Goal: Transaction & Acquisition: Book appointment/travel/reservation

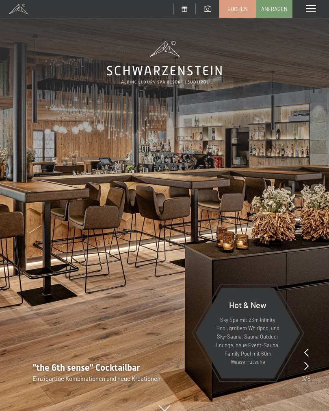
click at [312, 8] on span at bounding box center [311, 8] width 10 height 7
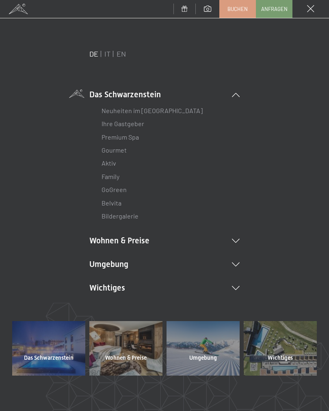
click at [109, 57] on link "IT" at bounding box center [108, 53] width 6 height 9
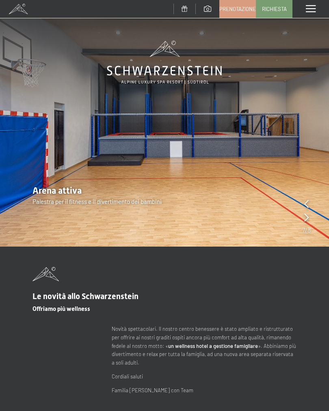
click at [308, 213] on icon at bounding box center [307, 217] width 4 height 8
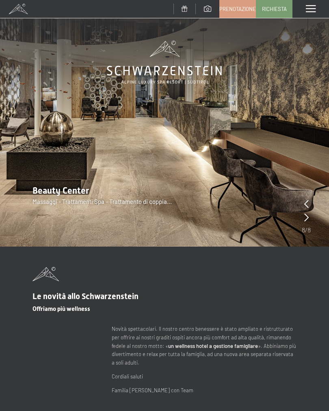
click at [305, 220] on icon at bounding box center [307, 217] width 4 height 8
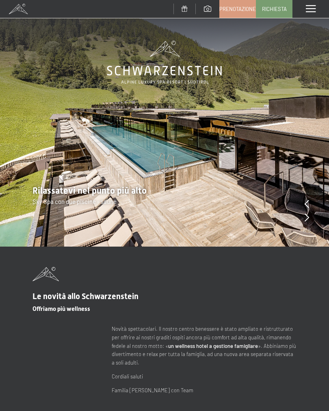
click at [308, 218] on icon at bounding box center [307, 217] width 4 height 8
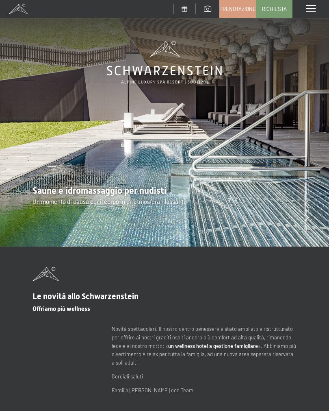
click at [307, 216] on icon at bounding box center [307, 217] width 4 height 8
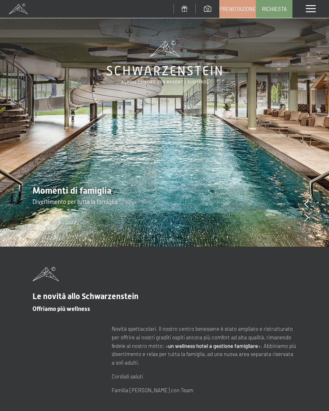
click at [308, 204] on icon at bounding box center [307, 204] width 4 height 8
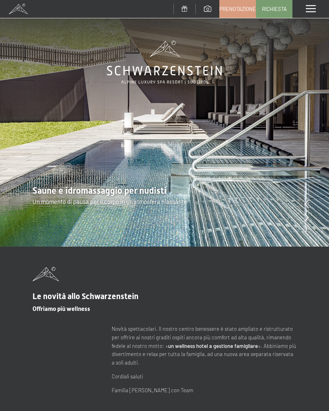
click at [304, 11] on div "Menu" at bounding box center [311, 9] width 37 height 18
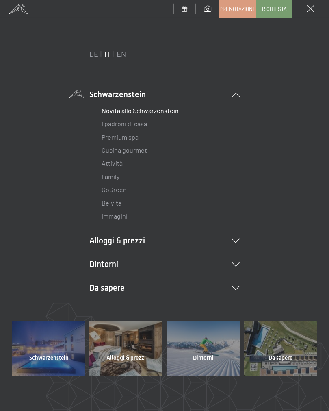
click at [241, 9] on span "Prenotazione" at bounding box center [238, 8] width 37 height 7
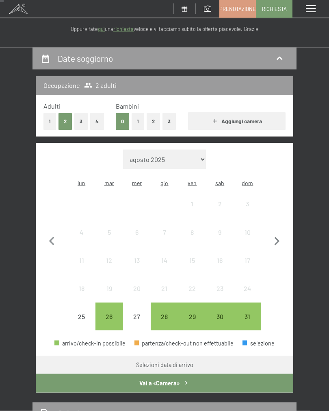
scroll to position [55, 0]
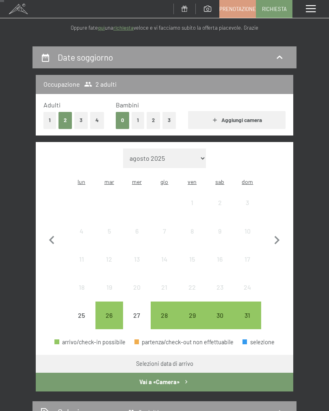
click at [192, 312] on div "29" at bounding box center [192, 325] width 26 height 26
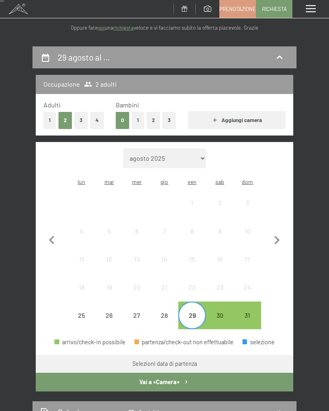
click at [278, 236] on icon "button" at bounding box center [277, 240] width 5 height 9
select select "[DATE]"
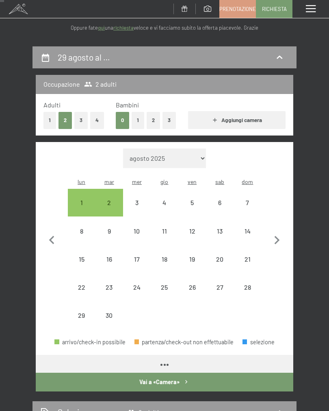
select select "[DATE]"
click at [170, 199] on div "4" at bounding box center [165, 212] width 26 height 26
select select "2025-09-01"
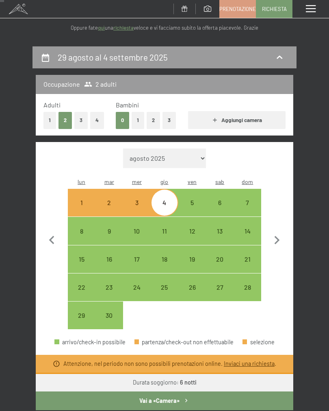
click at [142, 118] on button "1" at bounding box center [138, 120] width 13 height 17
select select "2025-09-01"
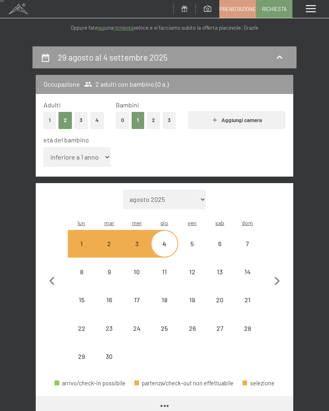
select select "2025-09-01"
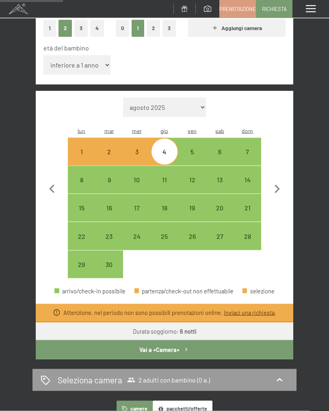
scroll to position [147, 0]
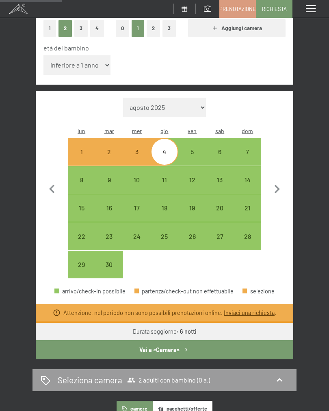
click at [54, 181] on icon "button" at bounding box center [52, 189] width 17 height 17
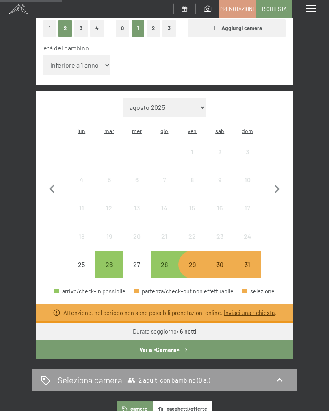
click at [198, 340] on button "Vai a «Camera»" at bounding box center [165, 349] width 258 height 19
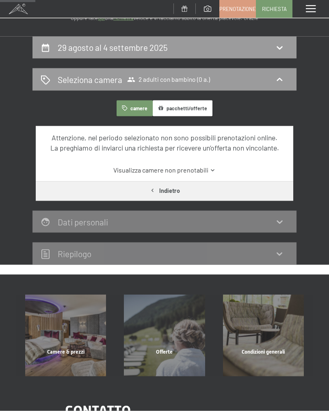
scroll to position [0, 0]
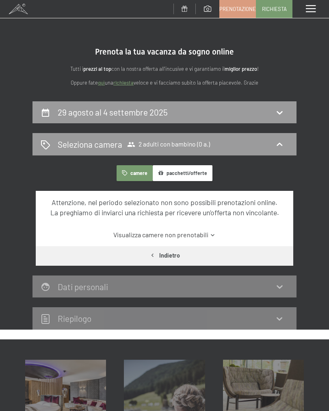
click at [283, 112] on icon at bounding box center [280, 112] width 10 height 10
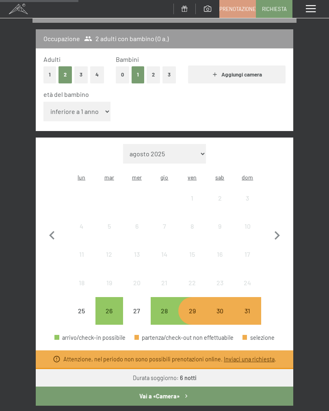
click at [172, 307] on div "28" at bounding box center [165, 320] width 26 height 26
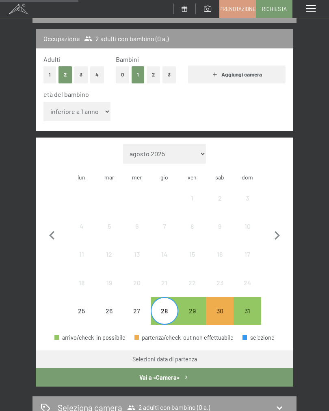
click at [198, 307] on div "29" at bounding box center [192, 320] width 26 height 26
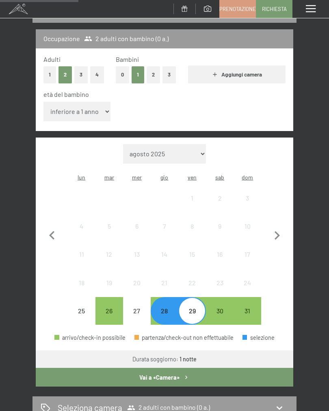
click at [96, 102] on select "inferiore a 1 anno 1 anno 2 anni 3 anni 4 anni 5 anni 6 anni 7 anni 8 anni 9 an…" at bounding box center [77, 112] width 67 height 20
select select "1"
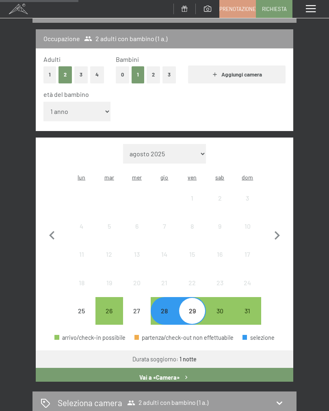
click at [194, 307] on div "29" at bounding box center [192, 320] width 26 height 26
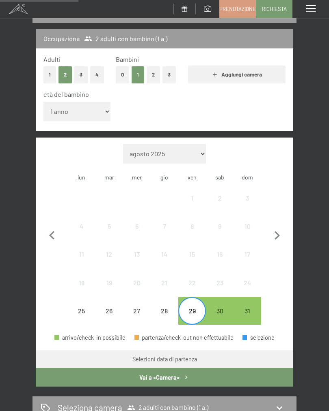
click at [281, 227] on icon "button" at bounding box center [277, 235] width 17 height 17
select select "2025-09-01"
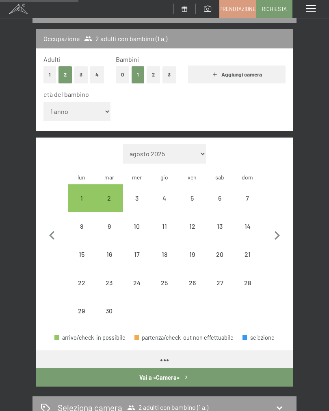
select select "2025-09-01"
click at [164, 195] on div "4" at bounding box center [165, 208] width 26 height 26
select select "2025-09-01"
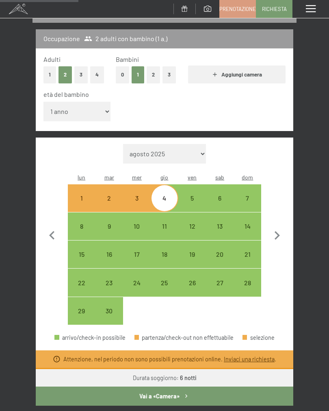
click at [189, 392] on icon "button" at bounding box center [186, 395] width 7 height 7
select select "2025-09-01"
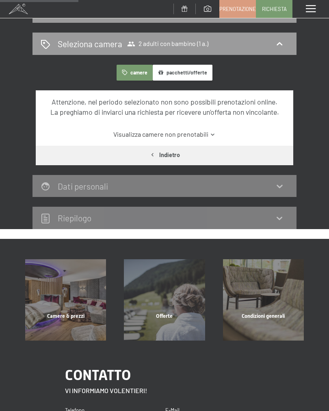
click at [230, 157] on button "Indietro" at bounding box center [165, 155] width 258 height 19
select select "1"
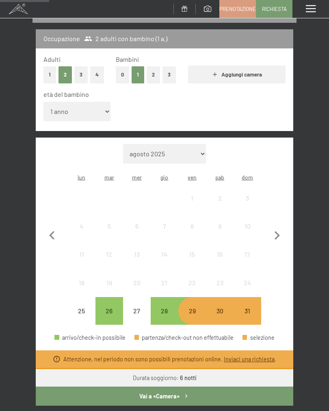
scroll to position [99, 0]
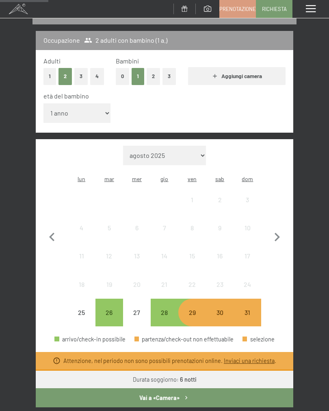
click at [199, 309] on div "29" at bounding box center [192, 322] width 26 height 26
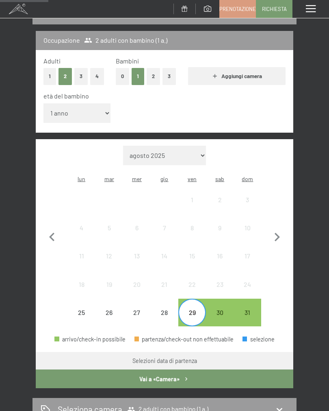
click at [275, 229] on icon "button" at bounding box center [277, 237] width 17 height 17
select select "2025-09-01"
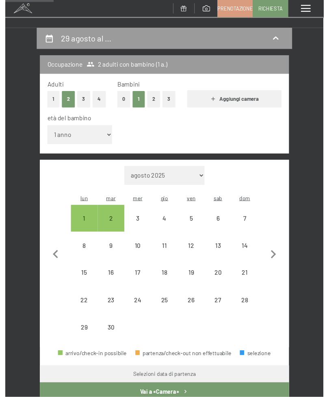
scroll to position [0, 0]
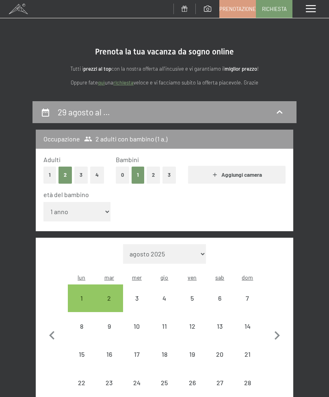
click at [286, 113] on div "29 agosto al …" at bounding box center [165, 112] width 248 height 12
select select "2025-09-01"
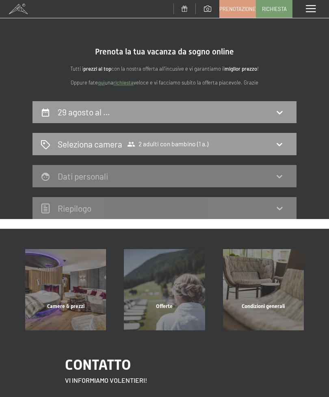
click at [283, 110] on icon at bounding box center [280, 112] width 10 height 10
select select "1"
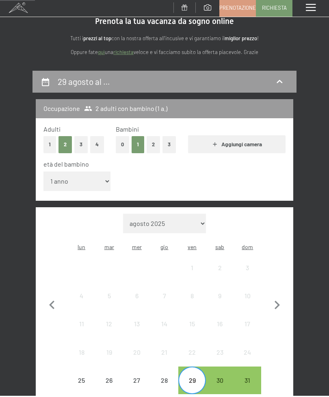
scroll to position [137, 0]
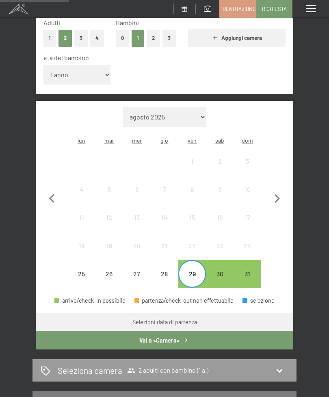
click at [280, 190] on icon "button" at bounding box center [277, 198] width 17 height 17
select select "2025-09-01"
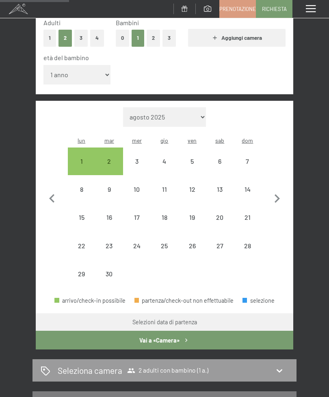
click at [55, 192] on icon "button" at bounding box center [52, 198] width 17 height 17
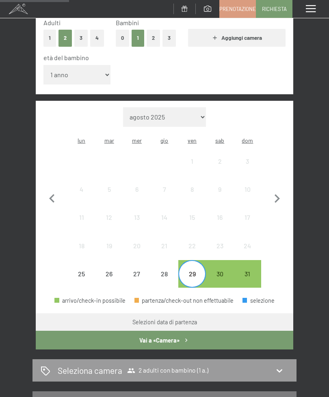
click at [188, 107] on select "agosto 2025 settembre 2025 ottobre 2025 novembre 2025 dicembre 2025 gennaio 202…" at bounding box center [164, 117] width 83 height 20
select select "2025-09-01"
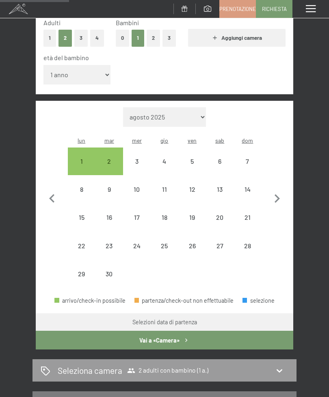
click at [50, 190] on icon "button" at bounding box center [52, 198] width 17 height 17
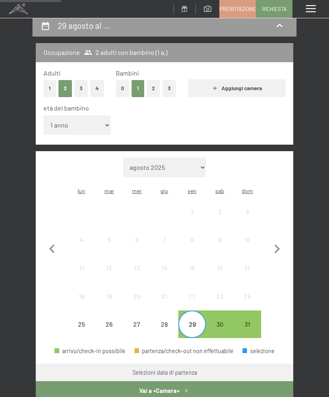
scroll to position [0, 0]
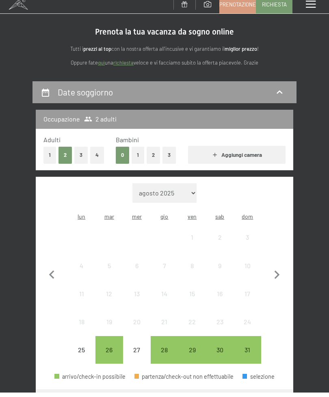
scroll to position [56, 0]
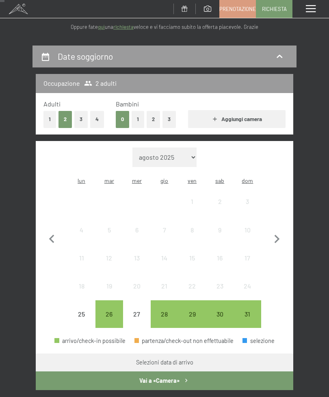
click at [275, 232] on icon "button" at bounding box center [277, 239] width 17 height 17
select select "[DATE]"
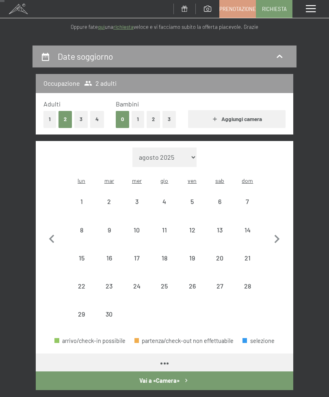
select select "[DATE]"
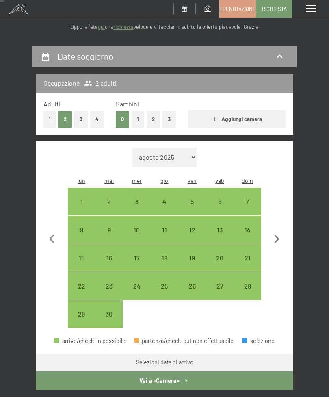
click at [51, 235] on icon "button" at bounding box center [51, 239] width 5 height 9
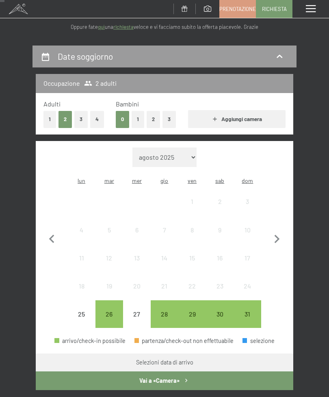
click at [194, 311] on div "29" at bounding box center [192, 324] width 26 height 26
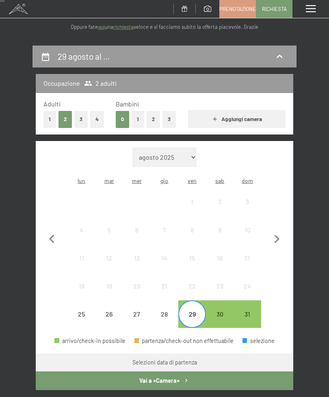
click at [277, 236] on icon "button" at bounding box center [277, 239] width 5 height 9
select select "2025-09-01"
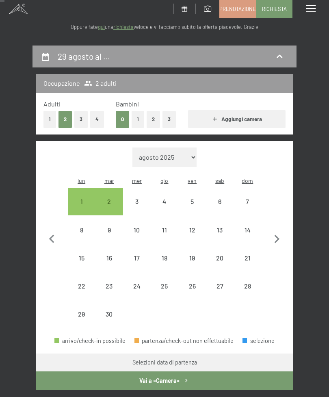
click at [168, 198] on div "4" at bounding box center [165, 211] width 26 height 26
select select "2025-09-01"
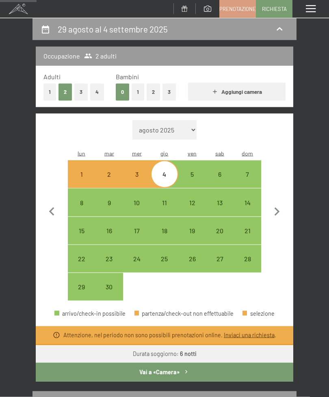
scroll to position [83, 0]
click at [77, 199] on div "8" at bounding box center [82, 212] width 26 height 26
select select "2025-09-01"
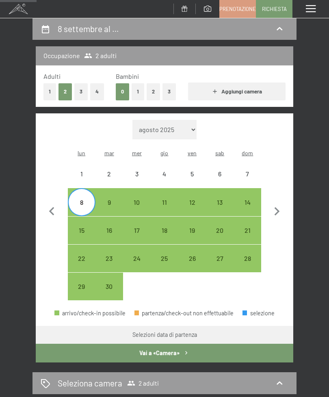
click at [242, 199] on div "14" at bounding box center [248, 212] width 26 height 26
select select "2025-09-01"
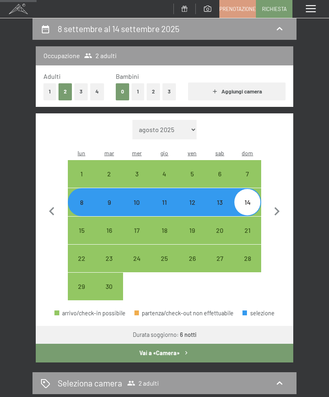
click at [205, 344] on button "Vai a «Camera»" at bounding box center [165, 353] width 258 height 19
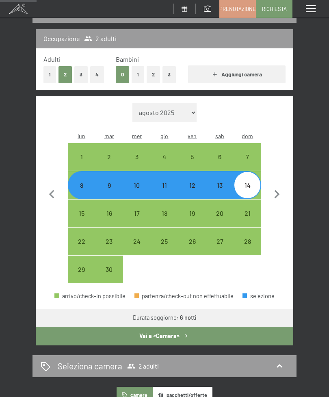
select select "2025-09-01"
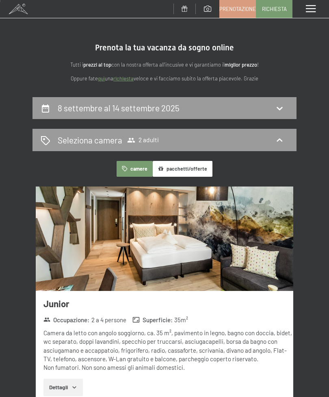
scroll to position [0, 0]
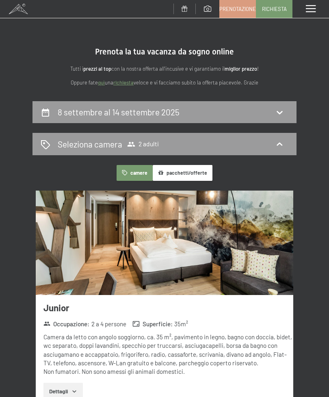
click at [307, 8] on span at bounding box center [311, 8] width 10 height 7
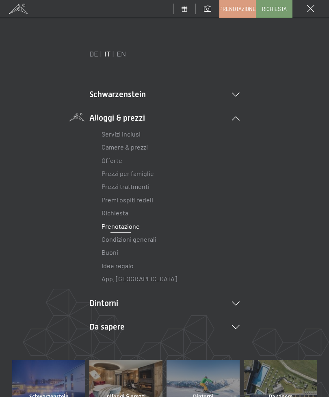
click at [279, 7] on span "Richiesta" at bounding box center [274, 8] width 25 height 7
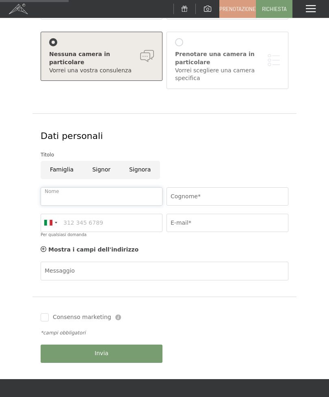
click at [133, 192] on input "Nome" at bounding box center [102, 196] width 122 height 18
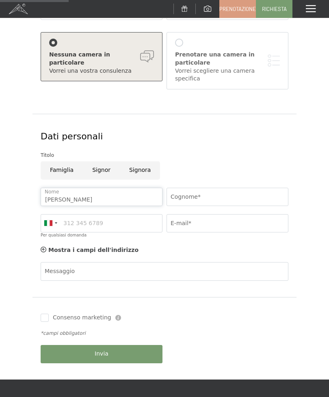
type input "[PERSON_NAME]"
click at [241, 191] on input "Cognome*" at bounding box center [228, 197] width 122 height 18
type input "Martini"
click at [68, 223] on input "Per qualsiasi domanda" at bounding box center [102, 223] width 122 height 18
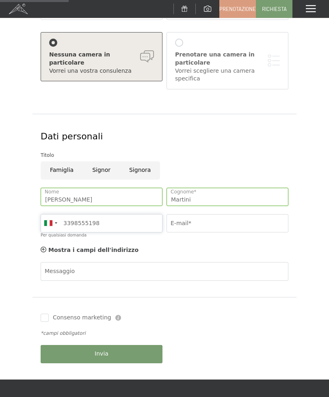
type input "3398555198"
click at [248, 218] on input "E-mail*" at bounding box center [228, 223] width 122 height 18
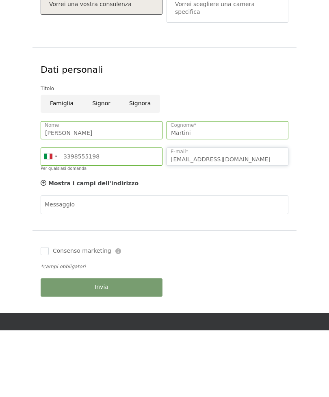
type input "luca.martini26@yahoo.it"
click at [59, 161] on input "Famiglia" at bounding box center [62, 170] width 42 height 18
radio input "true"
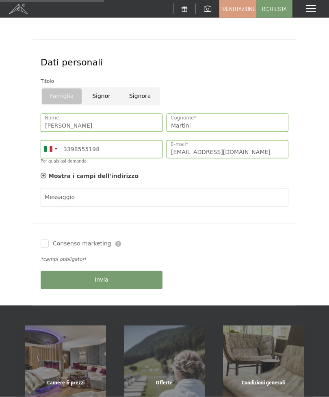
scroll to position [174, 0]
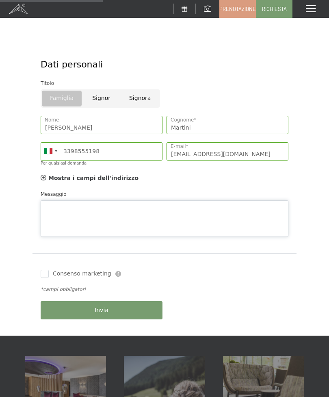
click at [196, 200] on textarea "Messaggio" at bounding box center [165, 218] width 248 height 37
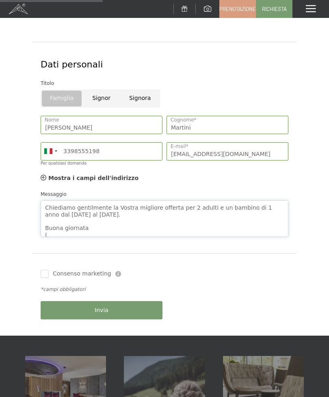
scroll to position [12, 0]
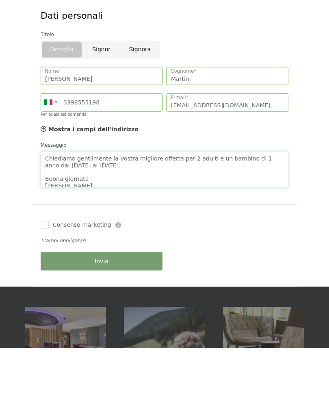
type textarea "Buongiorno, Chiediamo gentilmente la Vostra migliore offerta per 2 adulti e un …"
click at [63, 297] on div "Invia" at bounding box center [102, 310] width 126 height 26
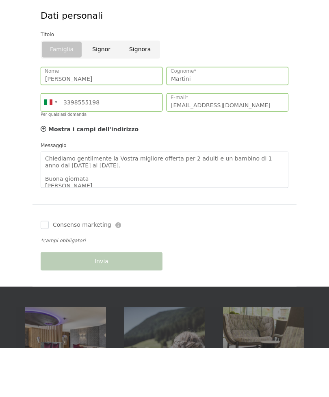
scroll to position [224, 0]
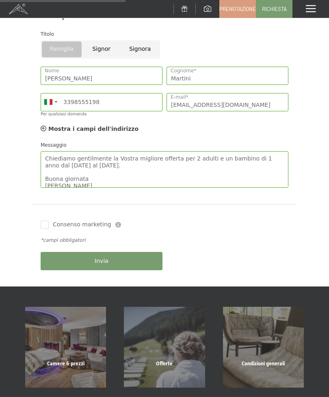
click at [144, 258] on button "Invia" at bounding box center [102, 261] width 122 height 18
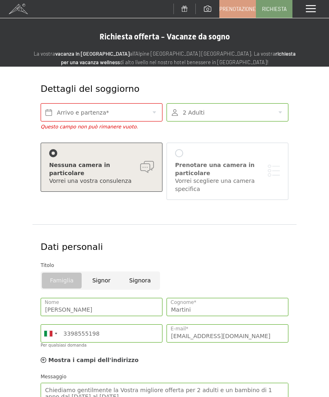
scroll to position [0, 0]
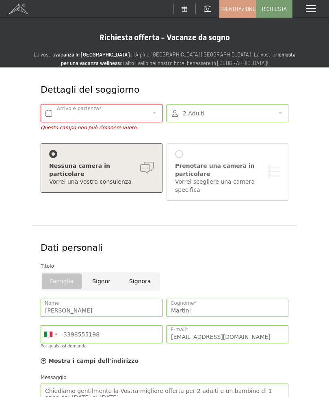
click at [150, 113] on input "text" at bounding box center [102, 113] width 122 height 18
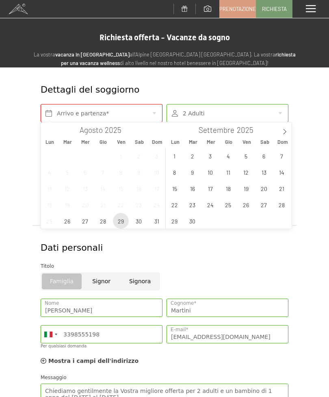
click at [122, 221] on span "29" at bounding box center [121, 221] width 16 height 16
click at [231, 154] on span "4" at bounding box center [228, 156] width 16 height 16
type input "Ven. 29/08/2025 - Gio. 04/09/2025"
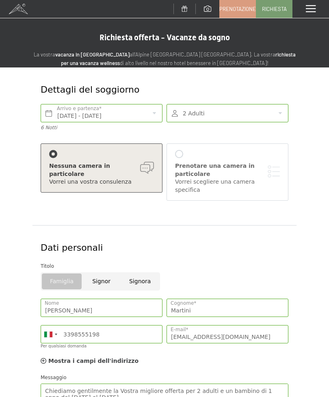
click at [278, 114] on div at bounding box center [228, 113] width 122 height 18
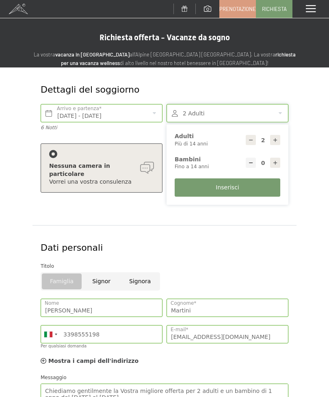
click at [277, 160] on icon at bounding box center [276, 163] width 6 height 6
type input "1"
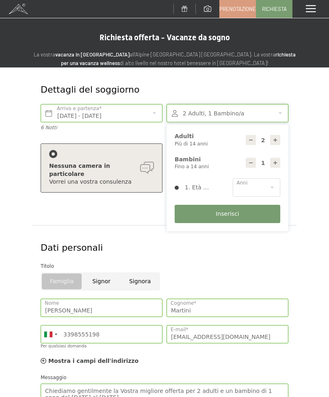
click at [275, 188] on select "0 1 2 3 4 5 6 7 8 9 10 11 12 13 14" at bounding box center [257, 188] width 48 height 18
select select "1"
click at [263, 217] on button "Inserisci" at bounding box center [228, 214] width 106 height 18
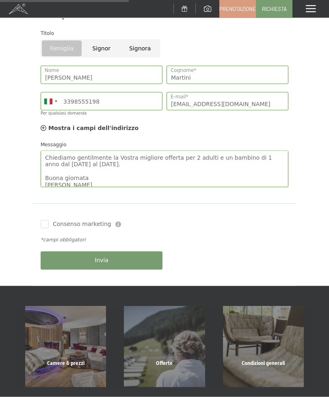
click at [129, 259] on button "Invia" at bounding box center [102, 261] width 122 height 18
